Goal: Find specific page/section: Find specific page/section

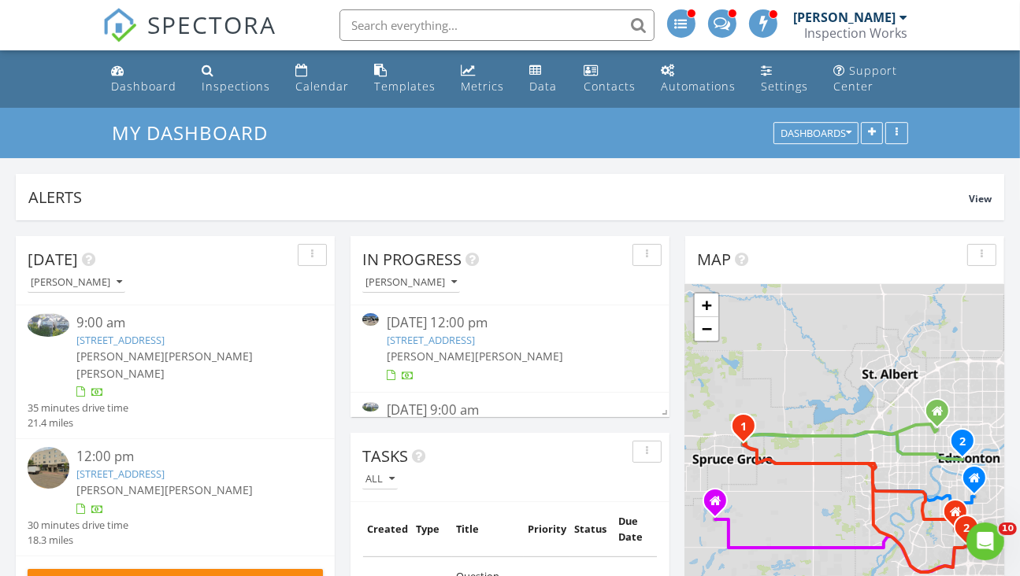
click at [411, 26] on input "text" at bounding box center [496, 24] width 315 height 31
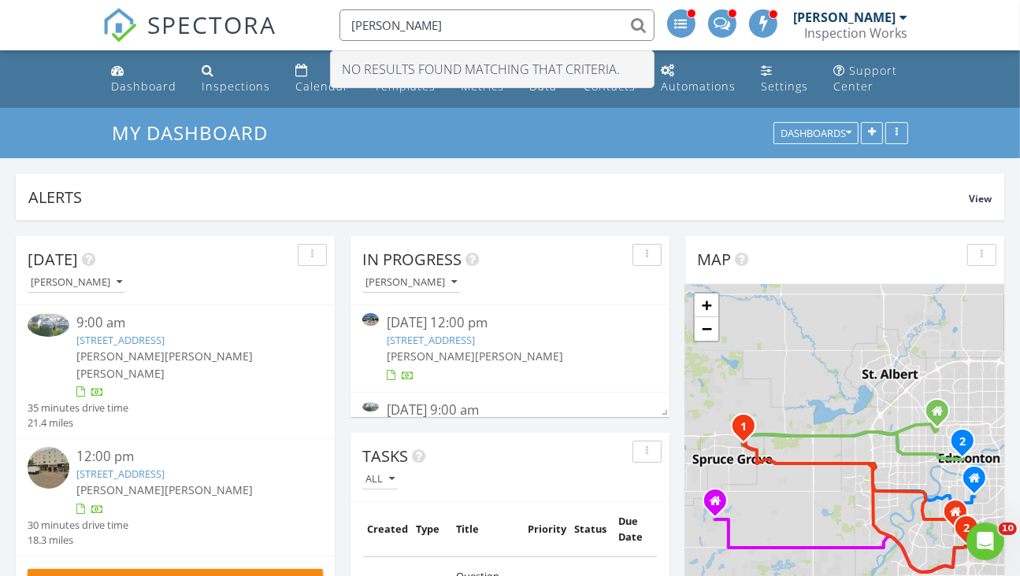
click at [390, 28] on input "kelly spanach" at bounding box center [496, 24] width 315 height 31
type input "spanach"
click at [435, 143] on h3 "My Dashboard" at bounding box center [509, 132] width 795 height 24
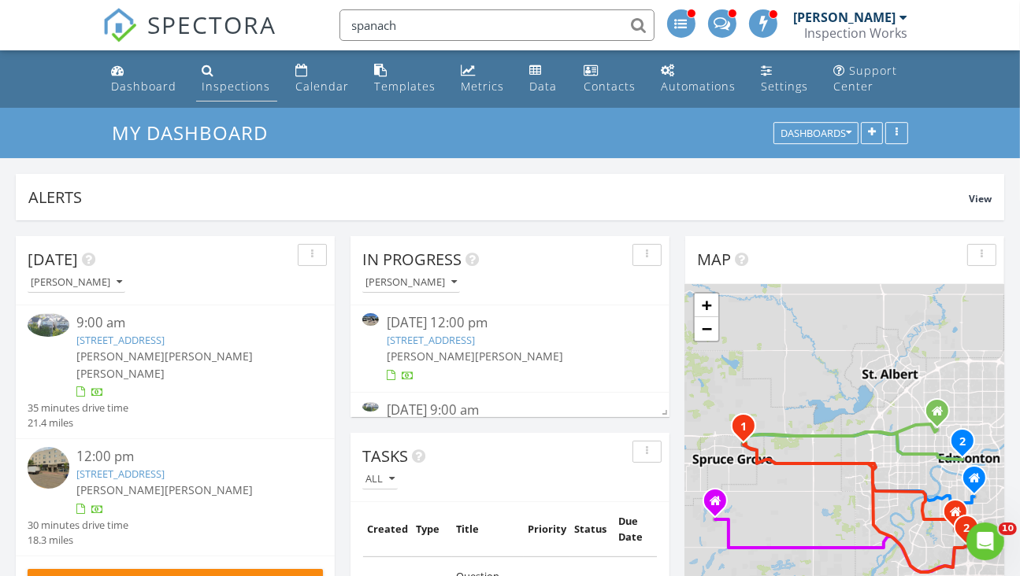
click at [231, 91] on div "Inspections" at bounding box center [236, 86] width 69 height 15
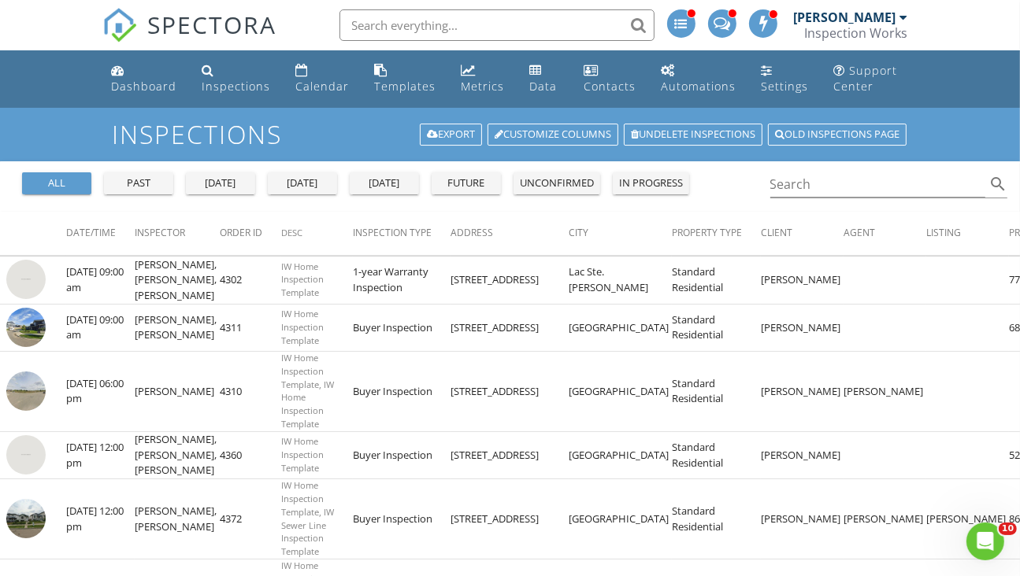
click at [383, 24] on input "text" at bounding box center [496, 24] width 315 height 31
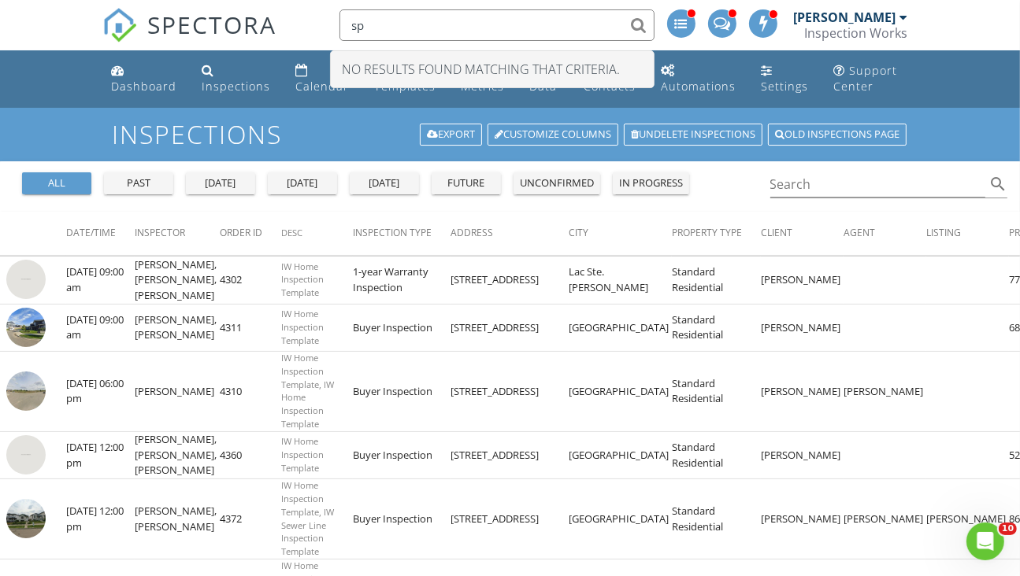
type input "s"
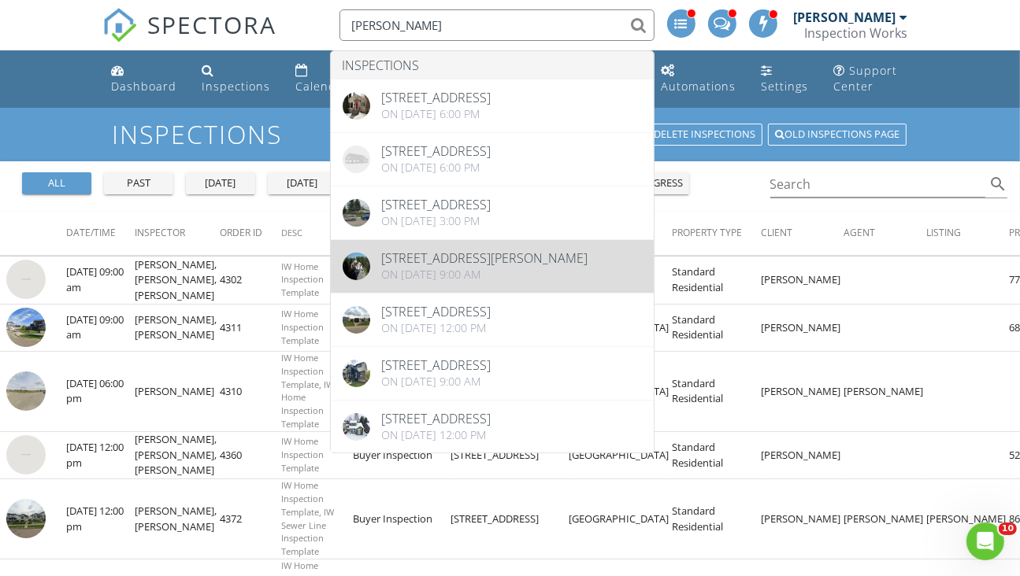
type input "kelly"
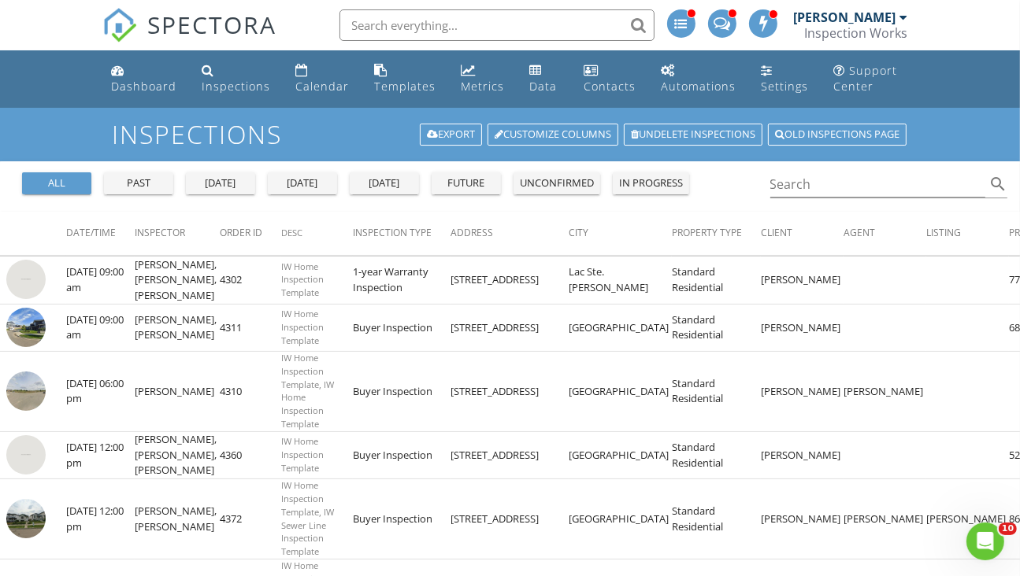
click at [406, 28] on input "text" at bounding box center [496, 24] width 315 height 31
click at [399, 24] on input "text" at bounding box center [496, 24] width 315 height 31
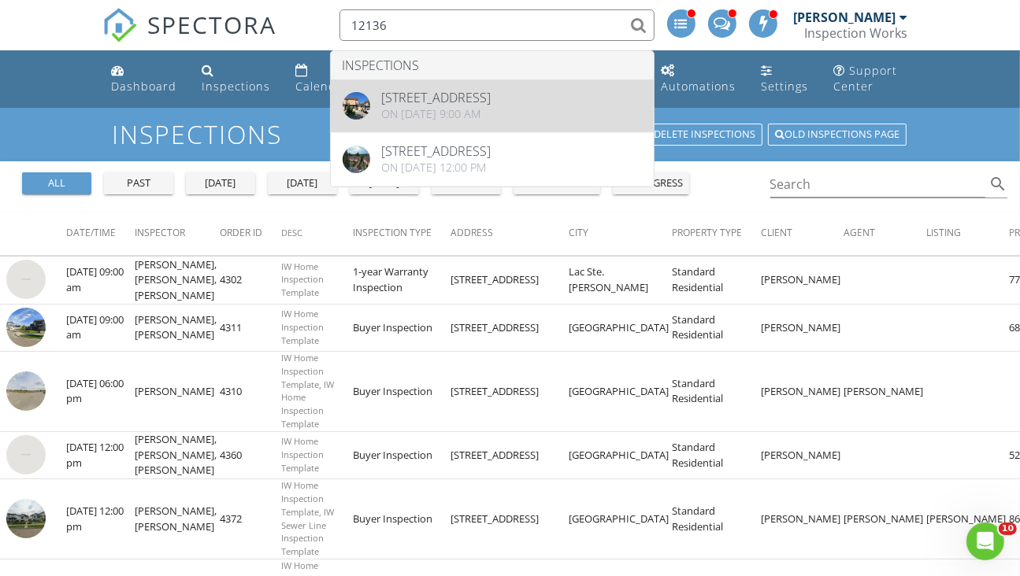
type input "12136"
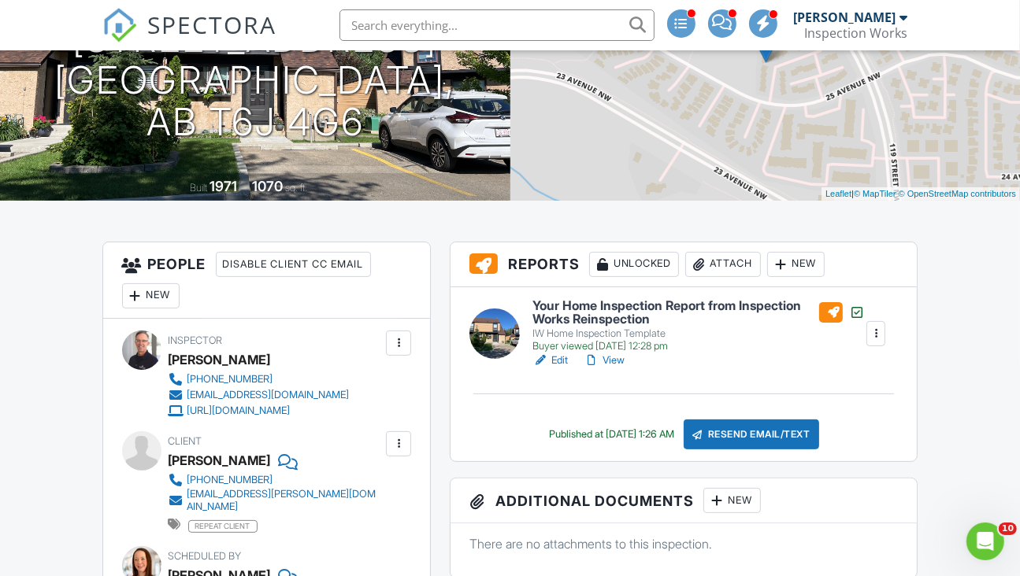
click at [587, 305] on h6 "Your Home Inspection Report from Inspection Works Reinspection" at bounding box center [698, 313] width 332 height 28
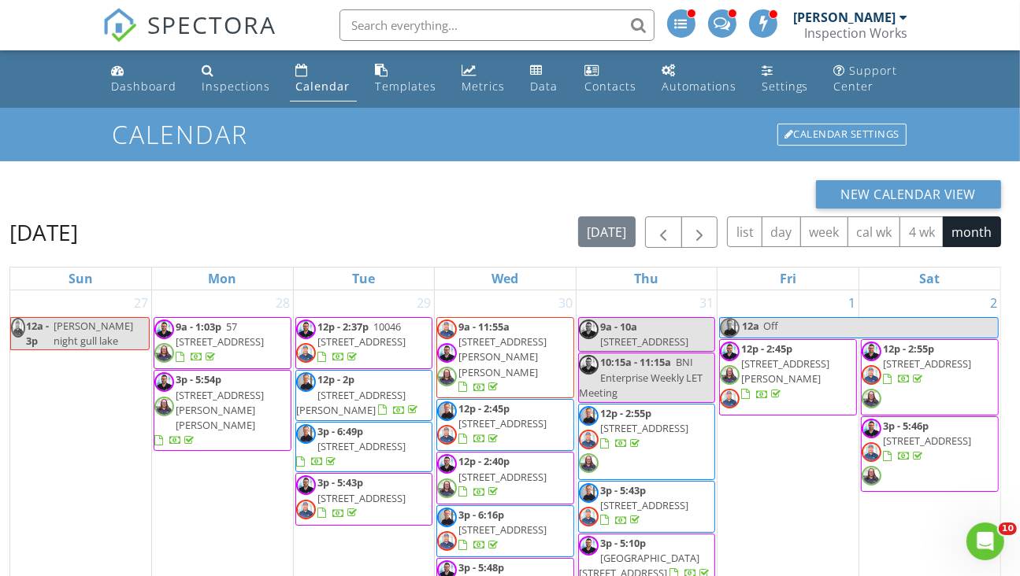
click at [400, 29] on input "text" at bounding box center [496, 24] width 315 height 31
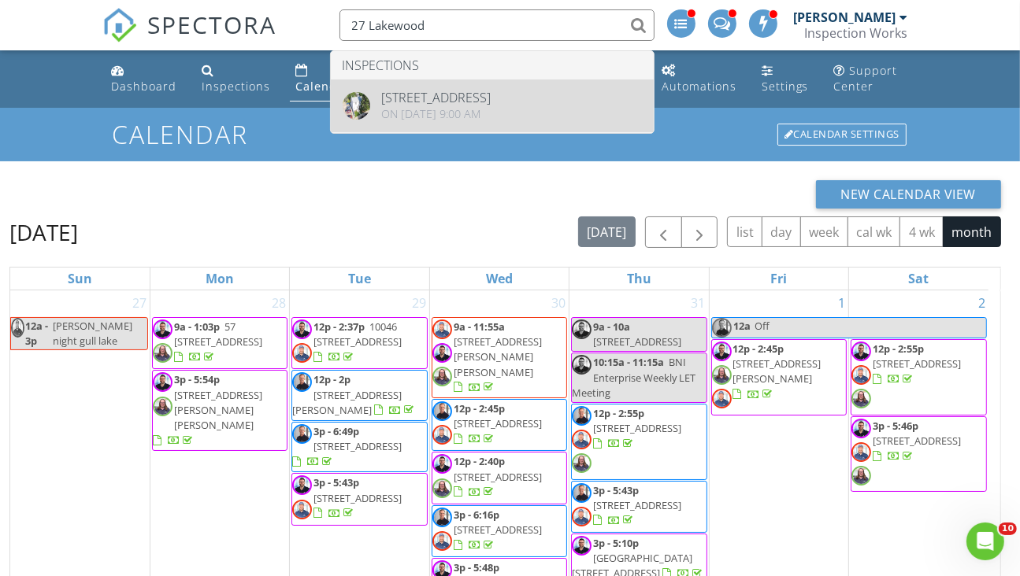
type input "27 Lakewood"
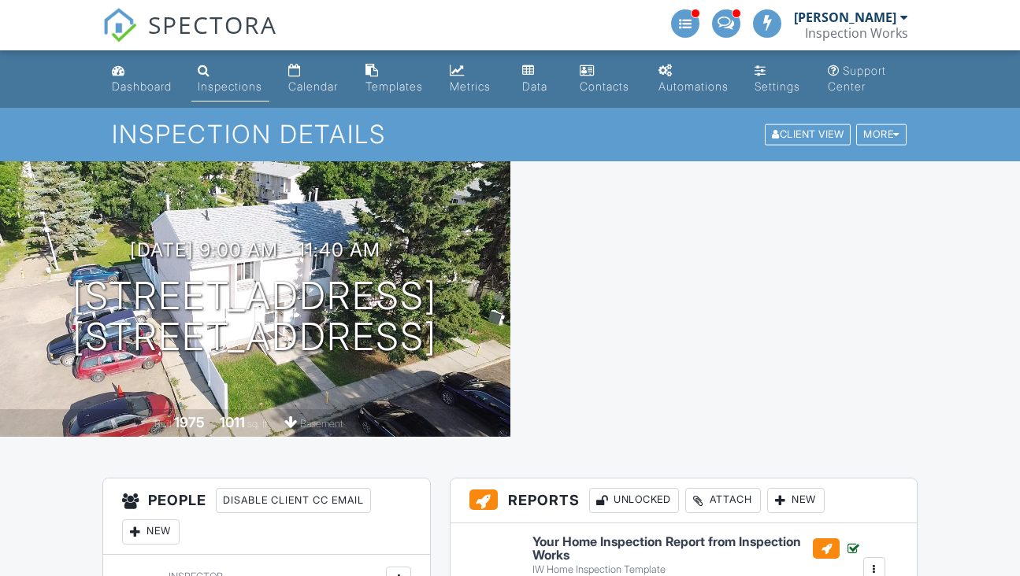
scroll to position [236, 0]
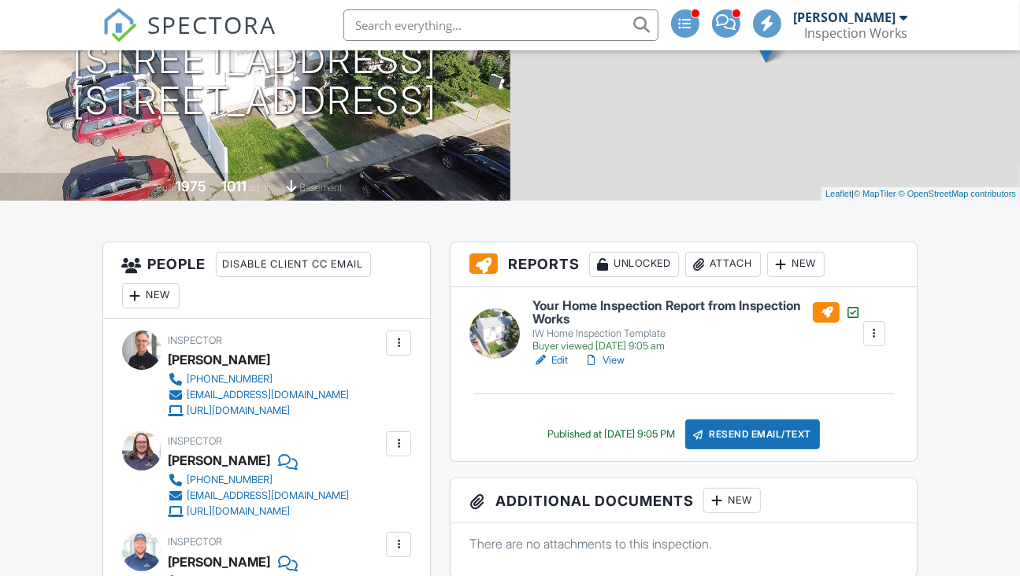
click at [609, 306] on h6 "Your Home Inspection Report from Inspection Works" at bounding box center [696, 313] width 328 height 28
